Goal: Task Accomplishment & Management: Use online tool/utility

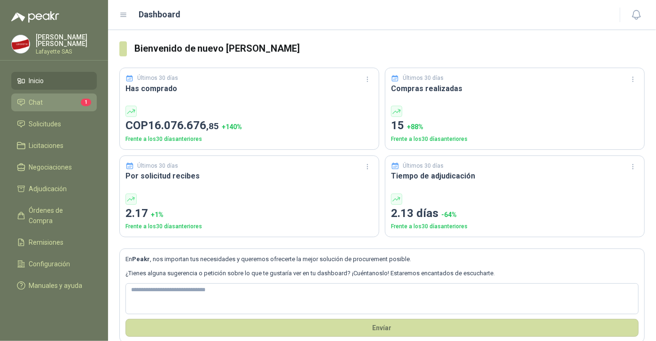
click at [47, 101] on li "Chat 1" at bounding box center [54, 102] width 74 height 10
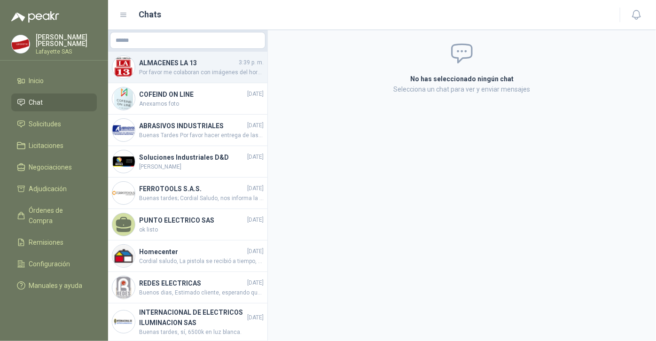
click at [179, 63] on h4 "ALMACENES LA 13" at bounding box center [188, 63] width 98 height 10
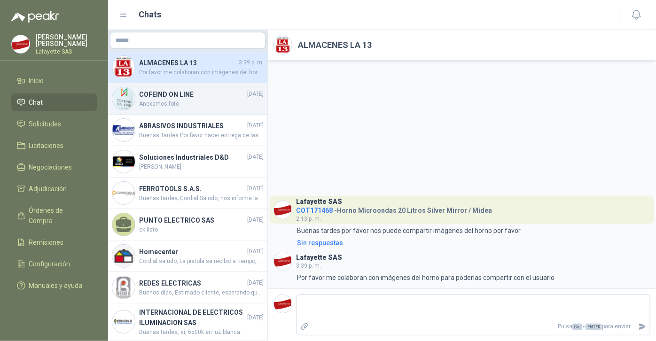
click at [178, 101] on span "Anexamos foto" at bounding box center [201, 104] width 125 height 9
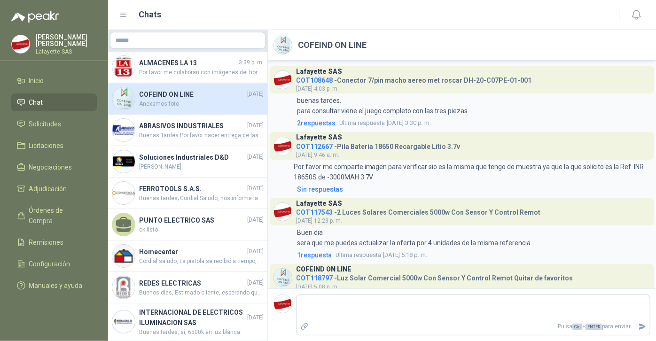
scroll to position [758, 0]
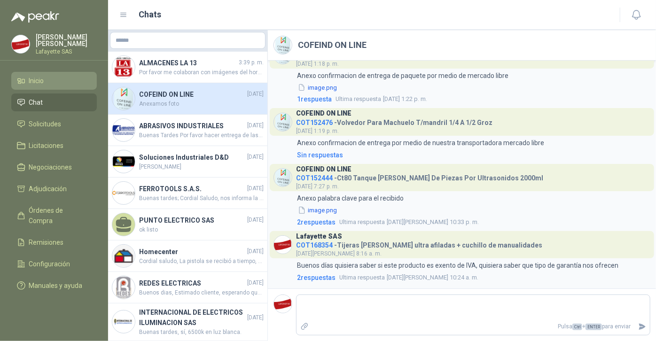
click at [47, 76] on li "Inicio" at bounding box center [54, 81] width 74 height 10
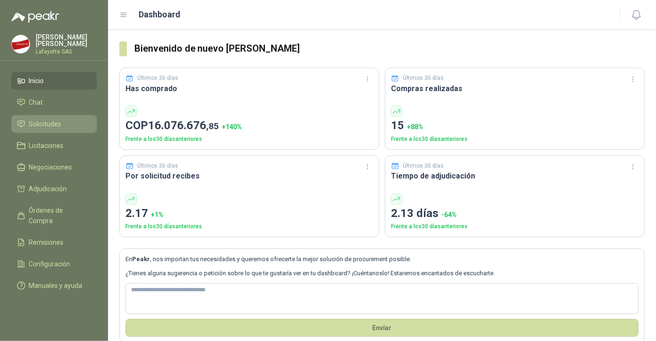
click at [52, 124] on span "Solicitudes" at bounding box center [45, 124] width 32 height 10
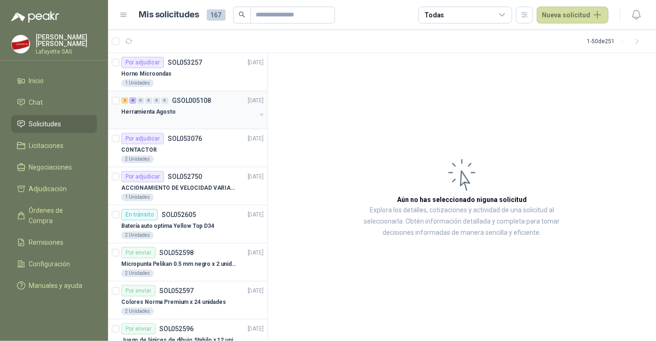
click at [148, 101] on div "0" at bounding box center [148, 100] width 7 height 7
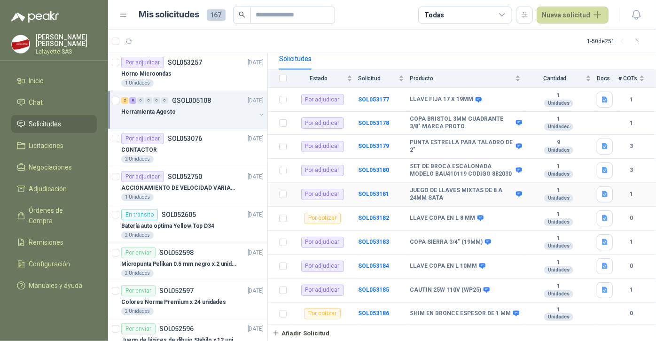
scroll to position [9, 0]
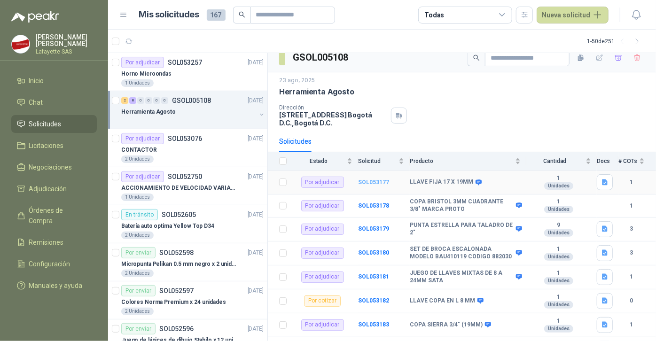
click at [370, 184] on b "SOL053177" at bounding box center [373, 182] width 31 height 7
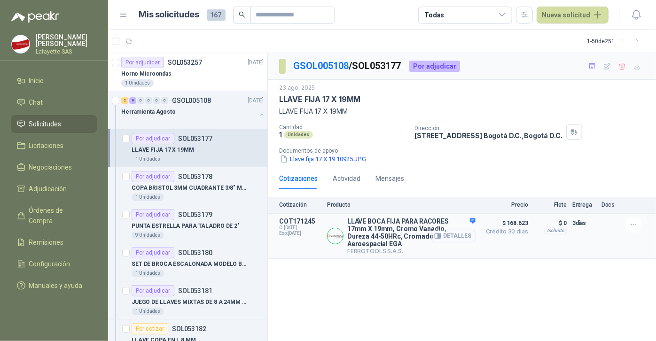
click at [457, 234] on button "Detalles" at bounding box center [454, 236] width 44 height 13
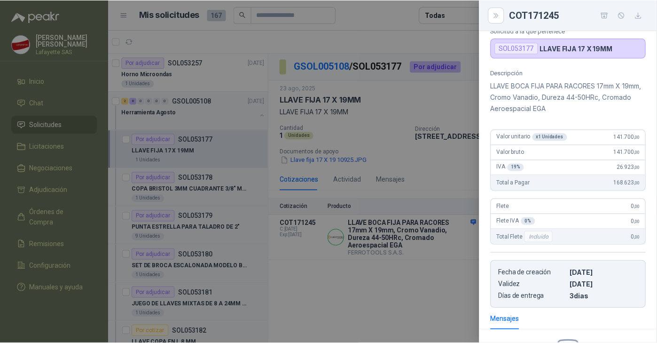
scroll to position [216, 0]
